Goal: Task Accomplishment & Management: Use online tool/utility

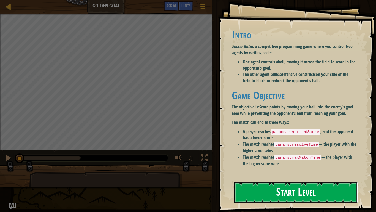
click at [317, 190] on button "Start Level" at bounding box center [296, 192] width 124 height 22
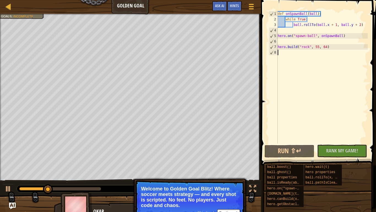
click at [323, 41] on div "def onSpawnBall ( ball ) : while True : ball . rollTo ( ball . x + 1 , ball . y…" at bounding box center [322, 82] width 91 height 143
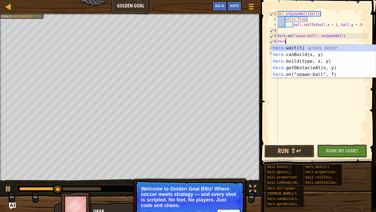
scroll to position [2, 1]
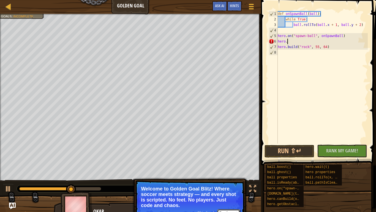
click at [238, 210] on button "Continue" at bounding box center [228, 212] width 23 height 7
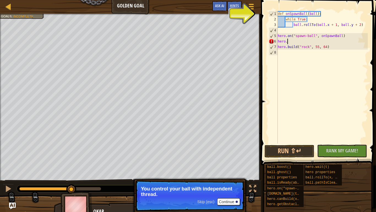
click at [240, 202] on p "Skip (esc) Continue You control your ball with independent thread." at bounding box center [189, 195] width 109 height 31
click at [236, 202] on div at bounding box center [237, 201] width 2 height 2
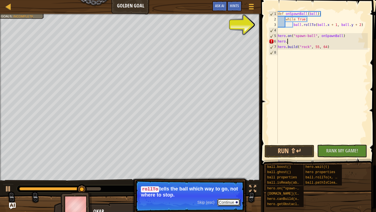
click at [231, 200] on button "Continue" at bounding box center [228, 201] width 23 height 7
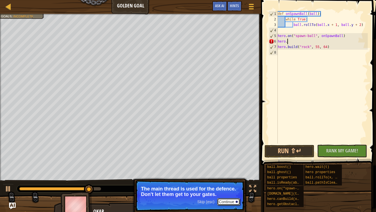
click at [231, 200] on button "Continue" at bounding box center [228, 201] width 23 height 7
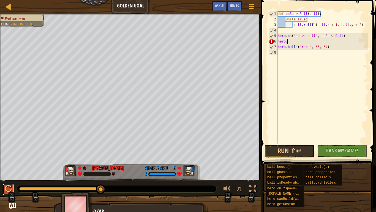
click at [10, 190] on div at bounding box center [8, 188] width 7 height 7
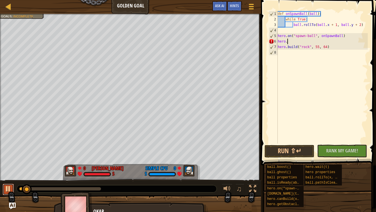
click at [5, 188] on div at bounding box center [8, 188] width 7 height 7
click at [327, 48] on div "def onSpawnBall ( ball ) : while True : ball . rollTo ( ball . x + 1 , ball . y…" at bounding box center [322, 82] width 91 height 143
click at [298, 42] on div "def onSpawnBall ( ball ) : while True : ball . rollTo ( ball . x + 1 , ball . y…" at bounding box center [322, 82] width 91 height 143
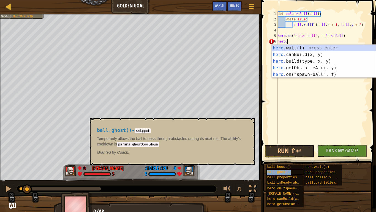
click at [287, 173] on span "ball.ghost()" at bounding box center [279, 172] width 24 height 4
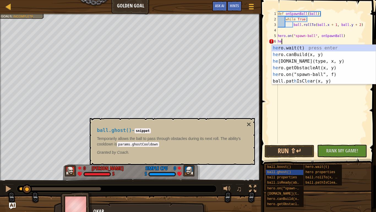
scroll to position [2, 0]
type textarea "h"
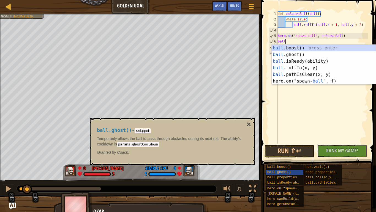
type textarea "ball."
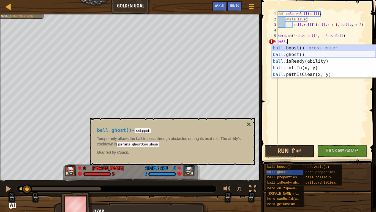
click at [299, 52] on div "ball. boost() press enter ball. ghost() press enter ball. isReady(ability) pres…" at bounding box center [324, 68] width 104 height 46
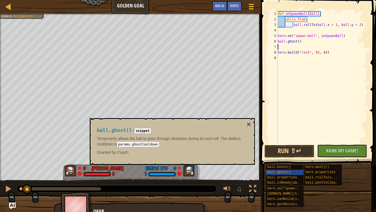
scroll to position [2, 0]
click at [305, 150] on button "Run ⇧↵" at bounding box center [290, 151] width 50 height 13
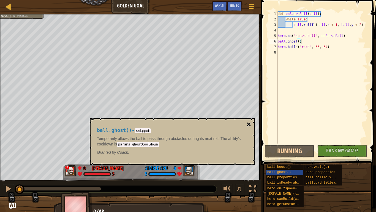
click at [248, 124] on button "×" at bounding box center [249, 124] width 4 height 8
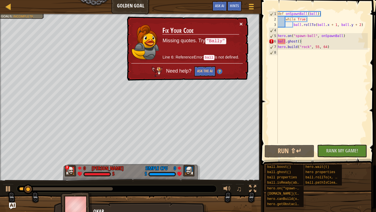
click at [241, 25] on button "×" at bounding box center [241, 24] width 3 height 6
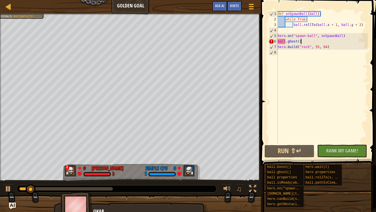
click at [286, 42] on div "def onSpawnBall ( ball ) : while True : ball . rollTo ( ball . x + 1 , ball . y…" at bounding box center [322, 82] width 91 height 143
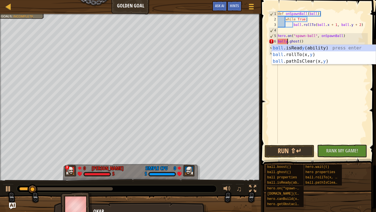
scroll to position [2, 2]
click at [290, 148] on button "Run ⇧↵" at bounding box center [290, 151] width 50 height 13
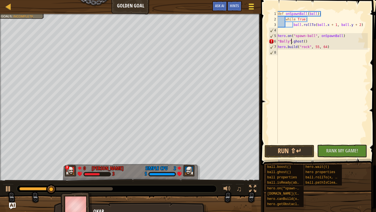
scroll to position [2, 2]
click at [306, 148] on button "Run ⇧↵" at bounding box center [290, 151] width 50 height 13
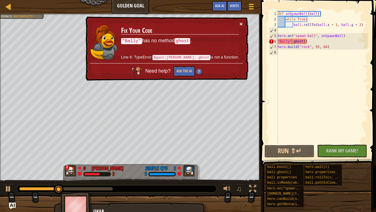
click at [240, 24] on button "×" at bounding box center [241, 24] width 3 height 6
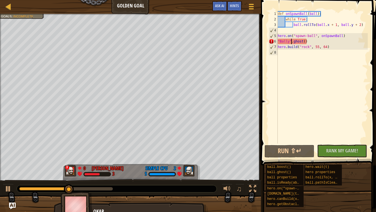
click at [311, 42] on div "def onSpawnBall ( ball ) : while True : ball . rollTo ( ball . x + 1 , ball . y…" at bounding box center [322, 82] width 91 height 143
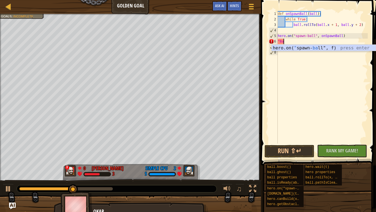
scroll to position [2, 0]
type textarea """
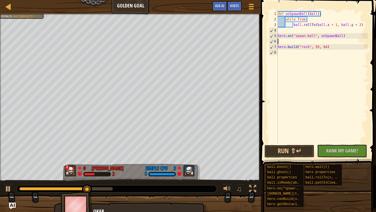
click at [308, 19] on div "def onSpawnBall ( ball ) : while True : ball . rollTo ( ball . x + 1 , ball . y…" at bounding box center [322, 82] width 91 height 143
type textarea "w"
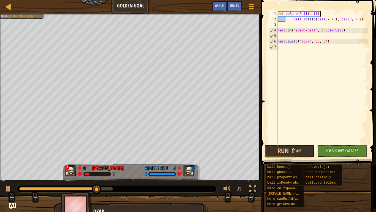
click at [362, 20] on div "def onSpawnBall ( ball ) : ball . rollTo ( ball . x + 1 , ball . y + 2 ) hero .…" at bounding box center [322, 82] width 91 height 143
click at [5, 188] on div at bounding box center [8, 188] width 7 height 7
click at [333, 20] on div "def onSpawnBall ( ball ) : ball . rollTo ( ball . x + 1 , ball . y + 2 ) hero .…" at bounding box center [322, 82] width 91 height 143
click at [358, 20] on div "def onSpawnBall ( ball ) : ball . rollTo ( ball . x + 1 , ball . y + 2 ) hero .…" at bounding box center [322, 82] width 91 height 143
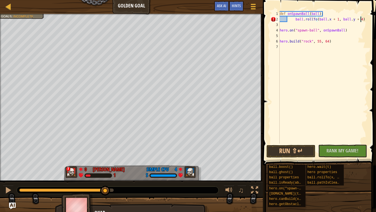
scroll to position [2, 12]
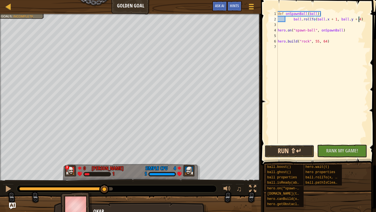
click at [294, 149] on button "Run ⇧↵" at bounding box center [290, 151] width 50 height 13
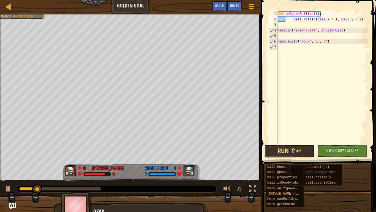
type textarea "ball.rollTo(ball.x + 1, ball.y + 2)"
click at [279, 152] on button "Run ⇧↵" at bounding box center [290, 151] width 50 height 13
click at [280, 24] on div "def onSpawnBall ( ball ) : ball . rollTo ( ball . x + 1 , ball . y + 2 ) hero .…" at bounding box center [322, 82] width 91 height 143
type textarea "ball.rollTo(ball.x + 1, ball.y + 2)"
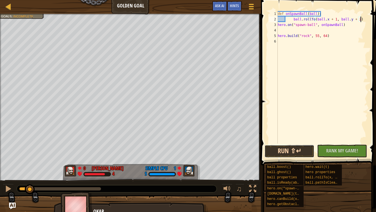
click at [301, 150] on button "Run ⇧↵" at bounding box center [290, 151] width 50 height 13
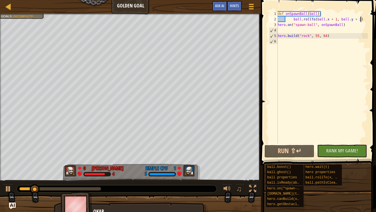
click at [290, 20] on div "def onSpawnBall ( ball ) : ball . rollTo ( ball . x + 1 , ball . y + 2 ) hero .…" at bounding box center [322, 82] width 91 height 143
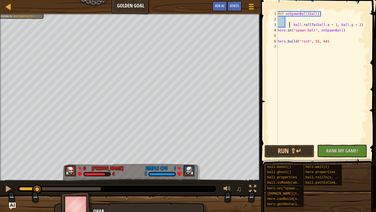
click at [287, 19] on div "def onSpawnBall ( ball ) : ball . rollTo ( ball . x + 1 , ball . y + 2 ) hero .…" at bounding box center [322, 82] width 91 height 143
click at [296, 149] on button "Run ⇧↵" at bounding box center [290, 151] width 50 height 13
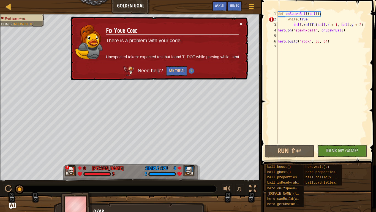
click at [240, 24] on button "×" at bounding box center [241, 24] width 3 height 6
click at [311, 19] on div "def onSpawnBall ( ball ) : while . true ball . rollTo ( ball . x + 1 , ball . y…" at bounding box center [322, 82] width 91 height 143
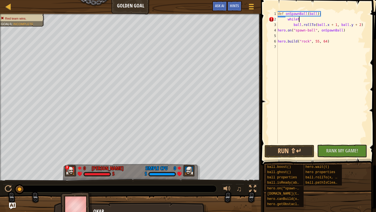
scroll to position [2, 4]
click at [300, 149] on button "Run ⇧↵" at bounding box center [290, 151] width 50 height 13
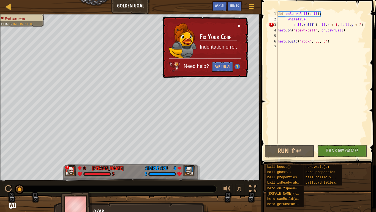
click at [240, 23] on button "×" at bounding box center [239, 26] width 3 height 6
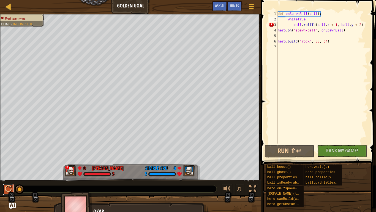
click at [8, 191] on div at bounding box center [8, 188] width 7 height 7
click at [7, 190] on div at bounding box center [8, 188] width 7 height 7
click at [218, 7] on span "Ask AI" at bounding box center [219, 5] width 9 height 5
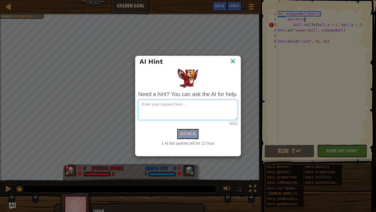
click at [199, 106] on textarea at bounding box center [187, 109] width 99 height 20
click at [193, 135] on div "Ask the AI" at bounding box center [187, 134] width 99 height 10
click at [234, 60] on img at bounding box center [232, 61] width 7 height 8
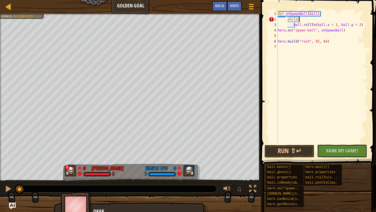
scroll to position [2, 3]
type textarea "w"
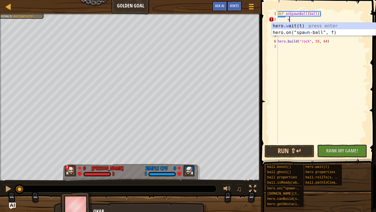
scroll to position [2, 1]
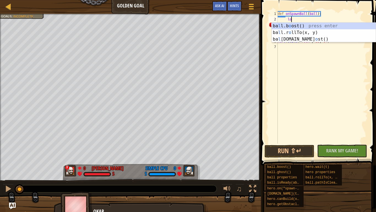
type textarea "l"
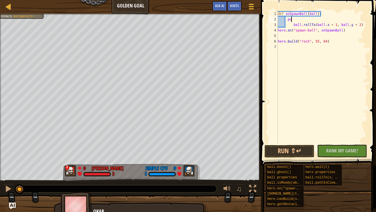
scroll to position [2, 2]
type textarea "p"
type textarea "u"
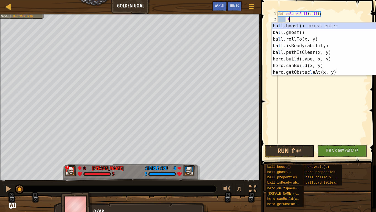
scroll to position [2, 1]
type textarea "l"
click at [7, 10] on div at bounding box center [8, 6] width 7 height 7
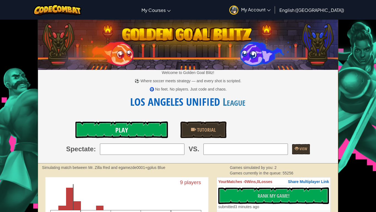
click at [141, 125] on link "Play" at bounding box center [121, 129] width 93 height 17
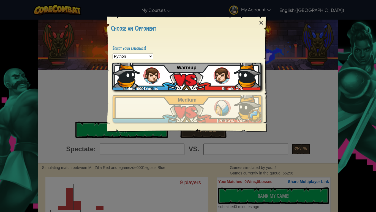
click at [149, 81] on img at bounding box center [152, 75] width 17 height 17
